Goal: Task Accomplishment & Management: Manage account settings

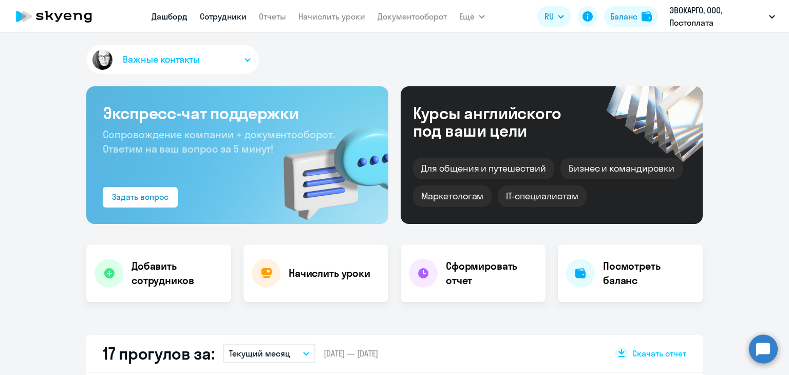
click at [241, 15] on link "Сотрудники" at bounding box center [223, 16] width 47 height 10
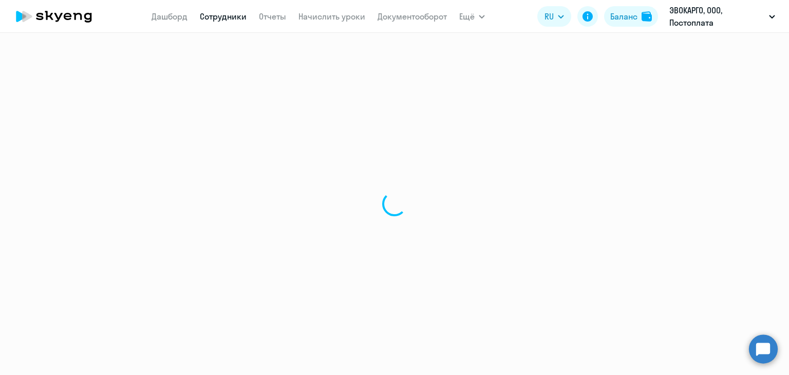
select select "30"
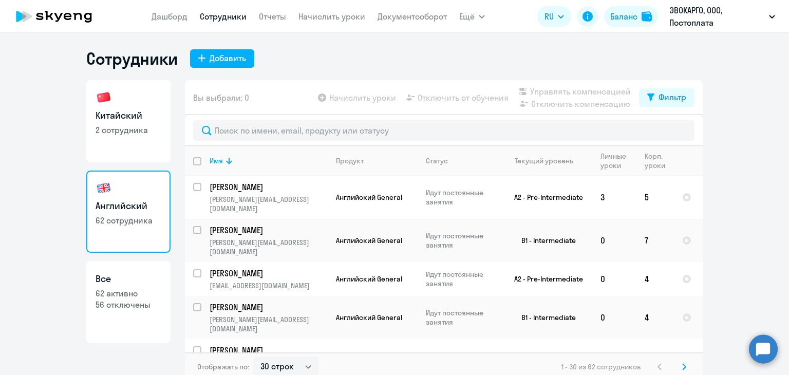
click at [140, 134] on p "2 сотрудника" at bounding box center [129, 129] width 66 height 11
select select "30"
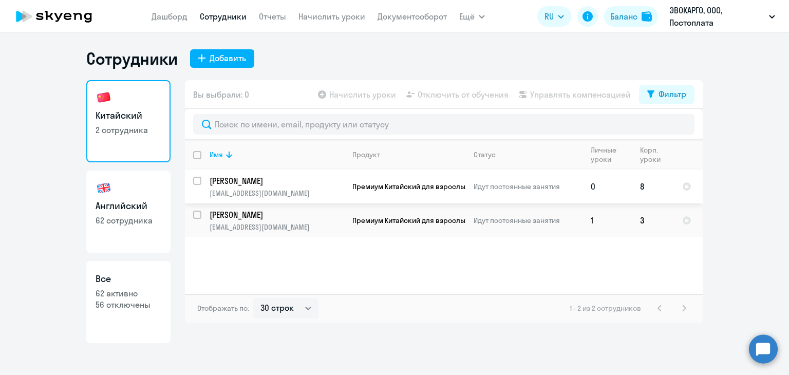
click at [194, 180] on input "select row 40534249" at bounding box center [203, 187] width 21 height 21
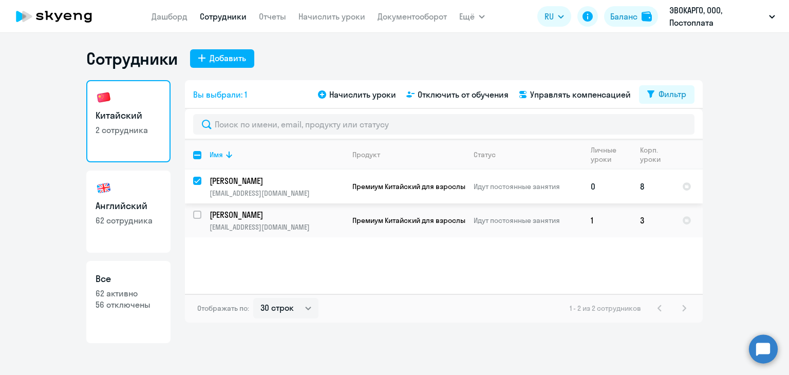
click at [194, 181] on input "deselect row 40534249" at bounding box center [203, 187] width 21 height 21
checkbox input "false"
